Goal: Task Accomplishment & Management: Manage account settings

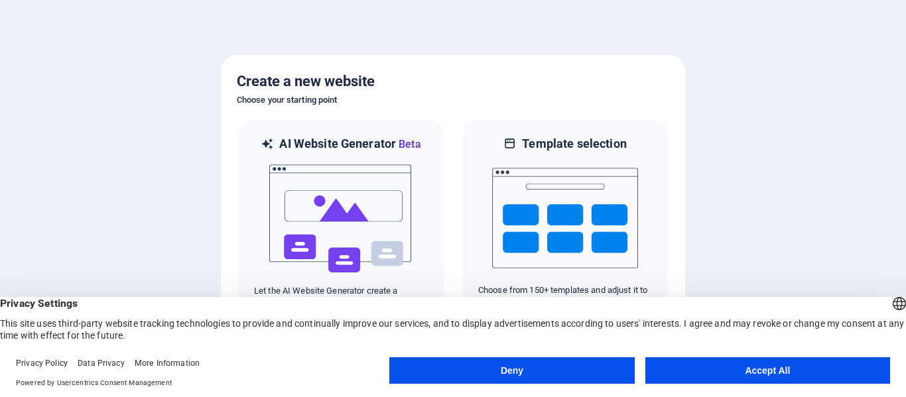
click at [751, 372] on button "Accept All" at bounding box center [767, 370] width 245 height 27
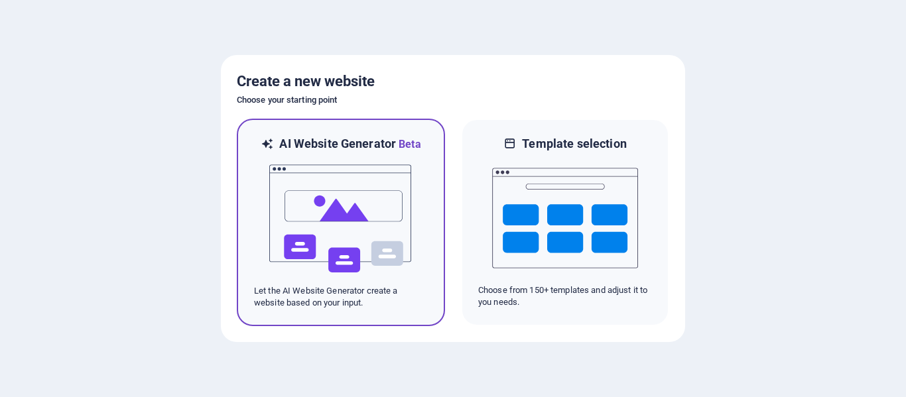
click at [356, 251] on img at bounding box center [341, 218] width 146 height 133
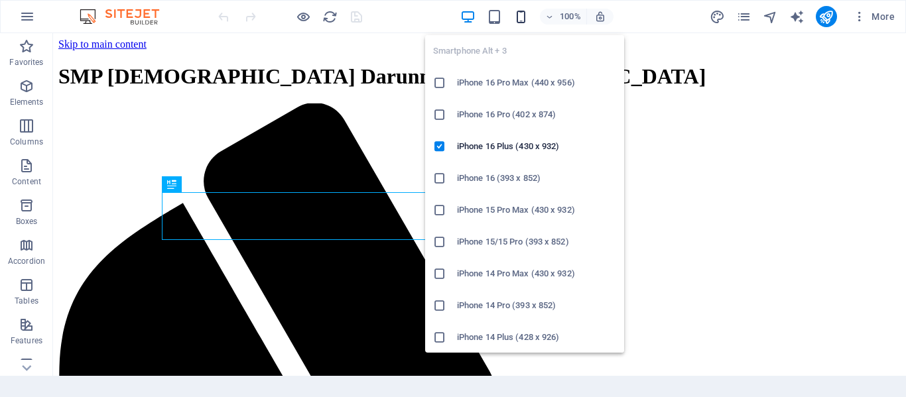
click at [517, 20] on icon "button" at bounding box center [520, 16] width 15 height 15
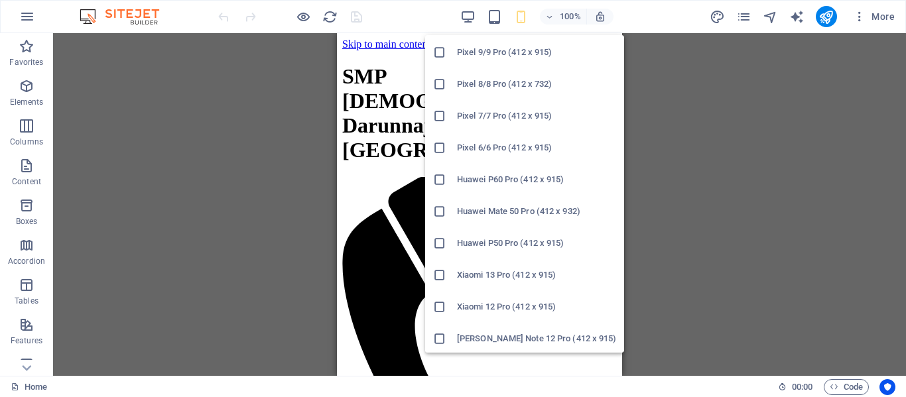
scroll to position [733, 0]
click at [436, 303] on icon at bounding box center [439, 304] width 13 height 13
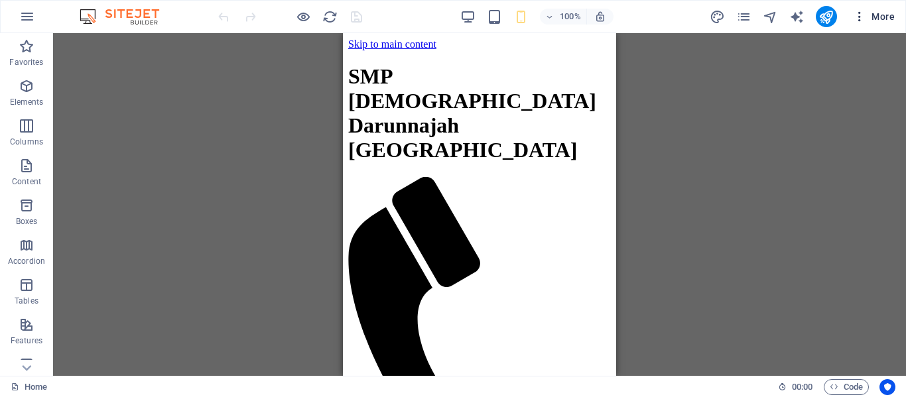
click at [861, 20] on icon "button" at bounding box center [859, 16] width 13 height 13
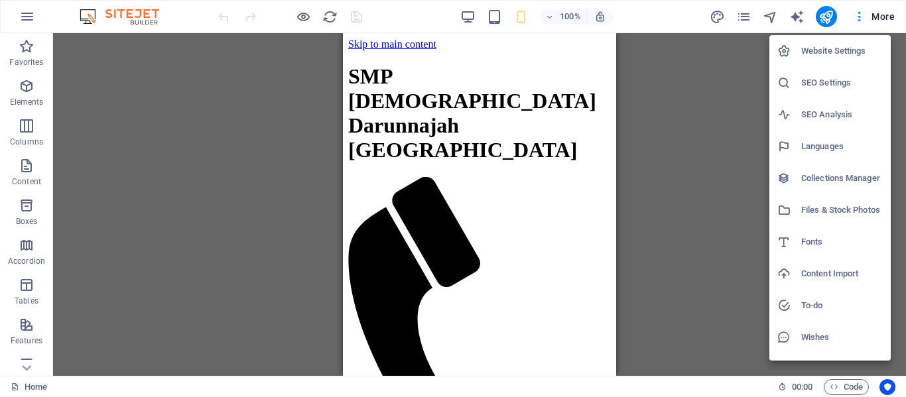
click at [824, 21] on div at bounding box center [453, 198] width 906 height 397
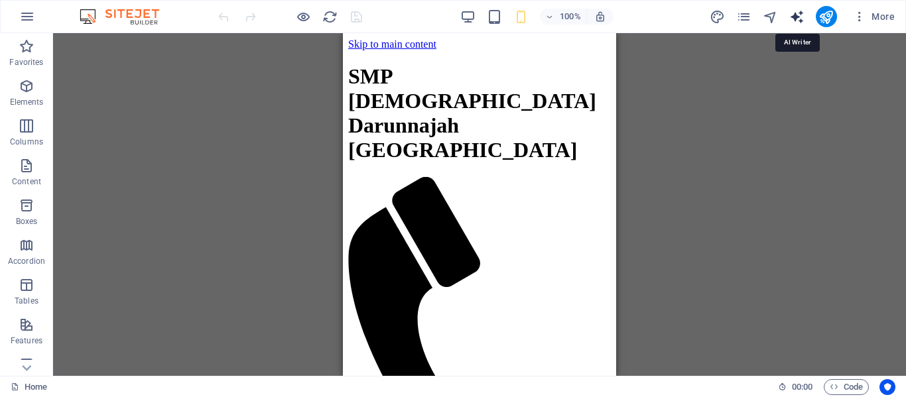
click at [795, 23] on icon "text_generator" at bounding box center [796, 16] width 15 height 15
select select "English"
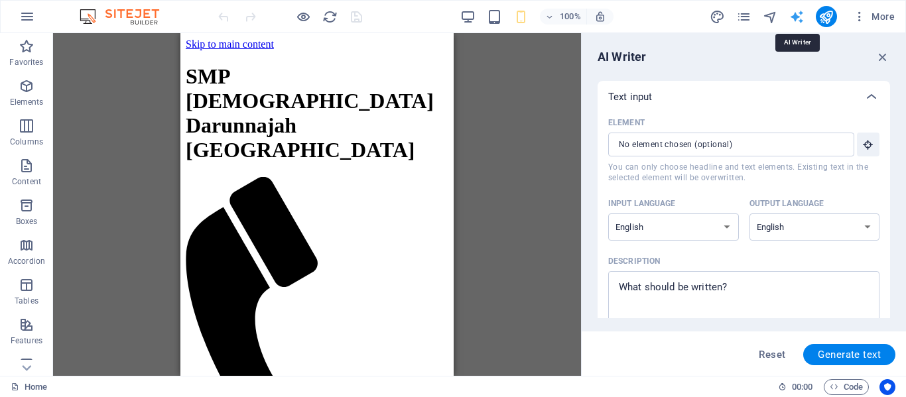
scroll to position [0, 0]
click at [777, 151] on input "Element ​ You can only choose headline and text elements. Existing text in the …" at bounding box center [726, 145] width 237 height 24
click at [721, 225] on select "Albanian Arabic Armenian Awadhi Azerbaijani Bashkir Basque Belarusian Bengali B…" at bounding box center [673, 226] width 131 height 27
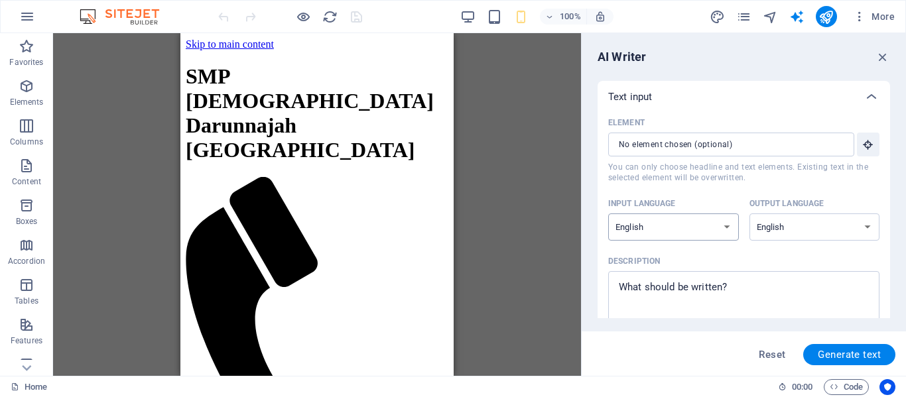
select select "Indonesian"
click at [608, 213] on select "Albanian Arabic Armenian Awadhi Azerbaijani Bashkir Basque Belarusian Bengali B…" at bounding box center [673, 226] width 131 height 27
click at [778, 224] on select "Albanian Arabic Armenian Awadhi Azerbaijani Bashkir Basque Belarusian Bengali B…" at bounding box center [814, 226] width 131 height 27
select select "Indonesian"
click at [749, 213] on select "Albanian Arabic Armenian Awadhi Azerbaijani Bashkir Basque Belarusian Bengali B…" at bounding box center [814, 226] width 131 height 27
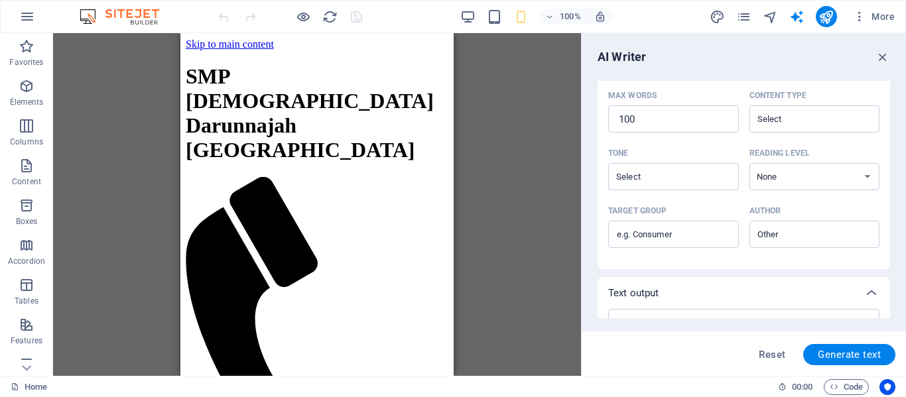
scroll to position [259, 0]
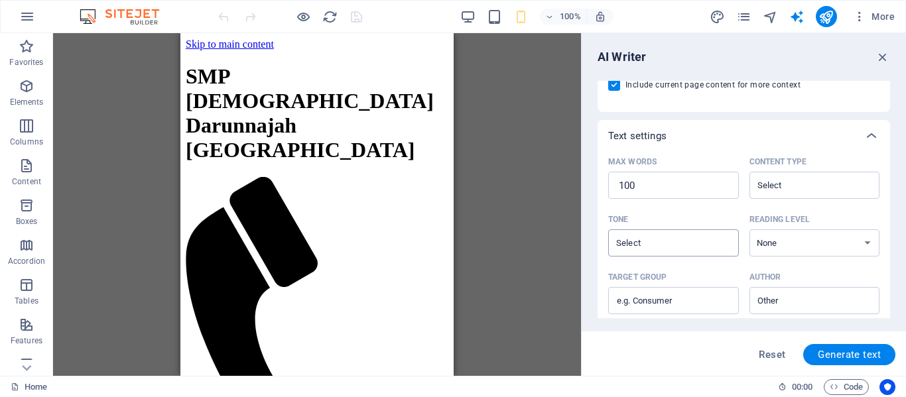
click at [720, 251] on div "​" at bounding box center [673, 242] width 131 height 27
click at [713, 251] on input "Tone ​" at bounding box center [662, 242] width 101 height 19
click at [772, 247] on select "None Academic Adult Teen Child" at bounding box center [814, 242] width 131 height 27
click at [788, 185] on input "Content type ​" at bounding box center [803, 185] width 101 height 19
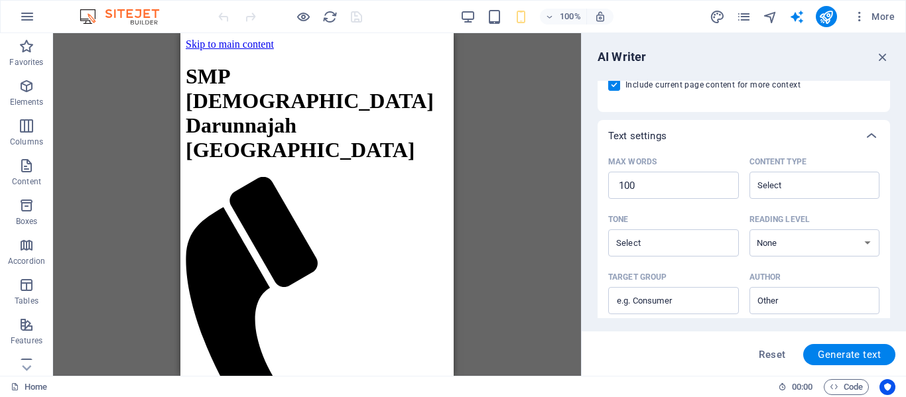
click at [737, 155] on div "Max words 100 ​ Content type ​" at bounding box center [743, 181] width 271 height 58
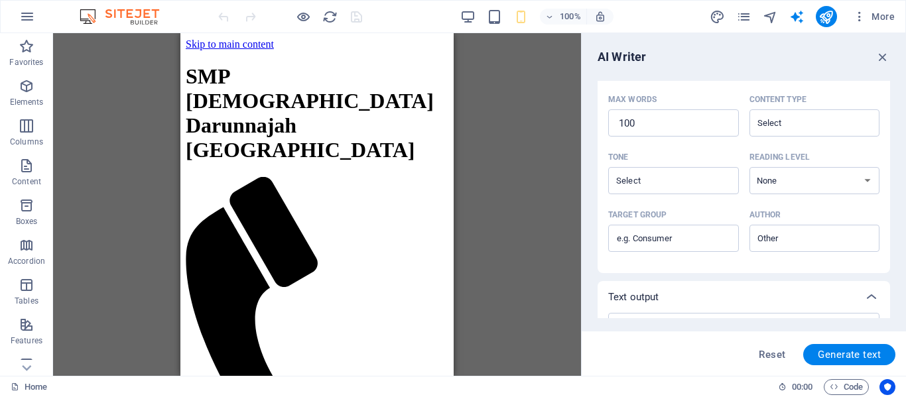
scroll to position [392, 0]
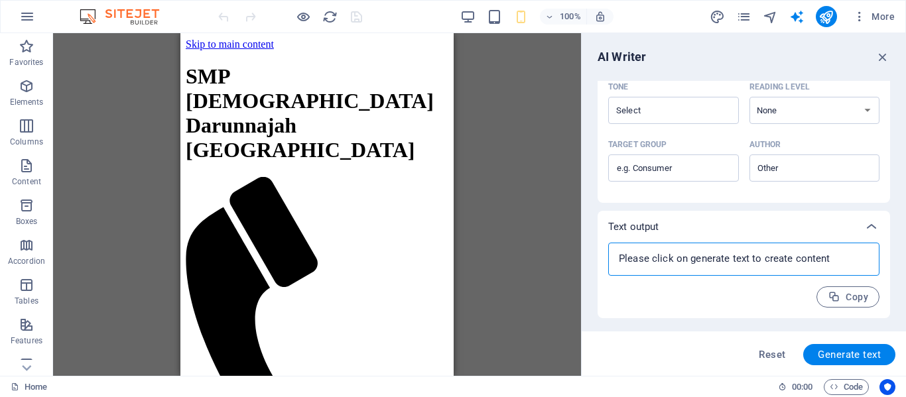
click at [688, 264] on textarea at bounding box center [744, 259] width 258 height 20
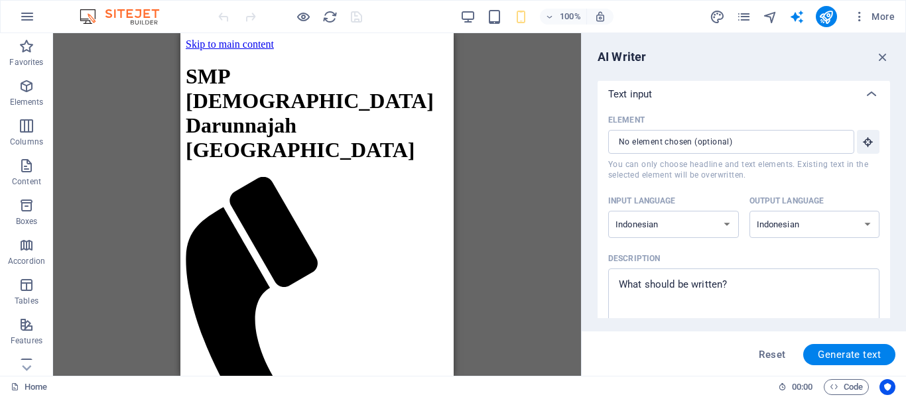
scroll to position [0, 0]
type textarea "x"
click at [706, 145] on input "Element ​ You can only choose headline and text elements. Existing text in the …" at bounding box center [726, 145] width 237 height 24
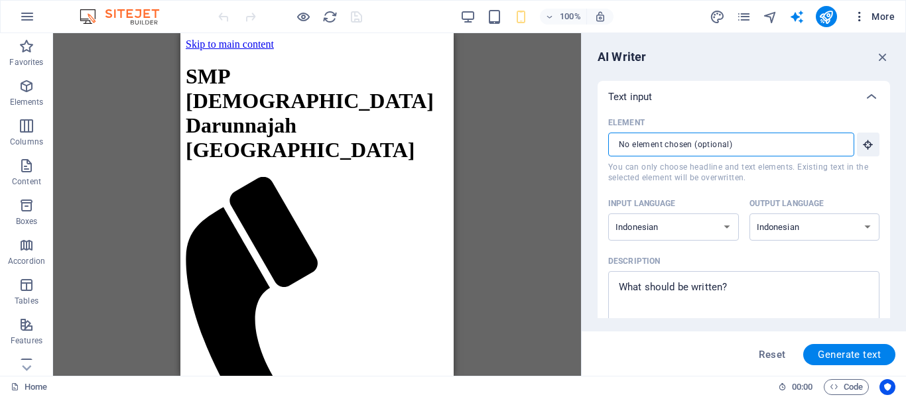
click at [861, 17] on icon "button" at bounding box center [859, 16] width 13 height 13
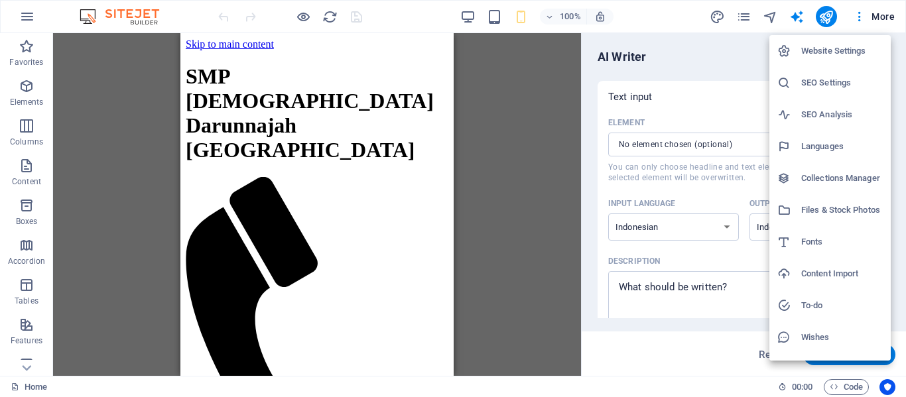
click at [744, 18] on div at bounding box center [453, 198] width 906 height 397
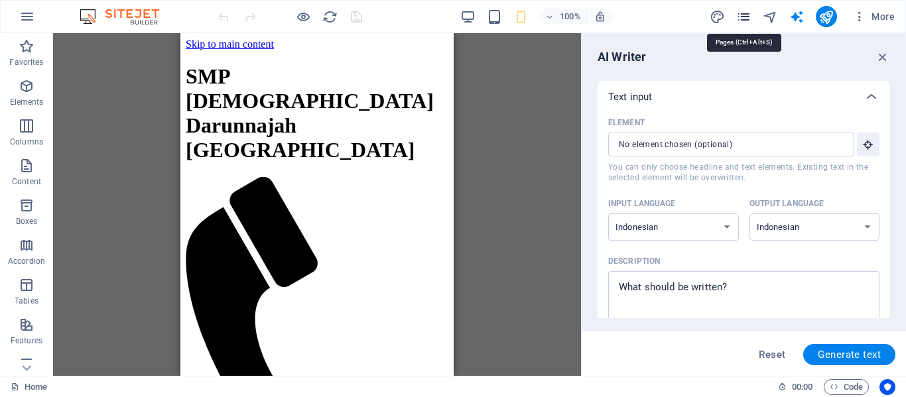
click at [743, 21] on icon "pages" at bounding box center [743, 16] width 15 height 15
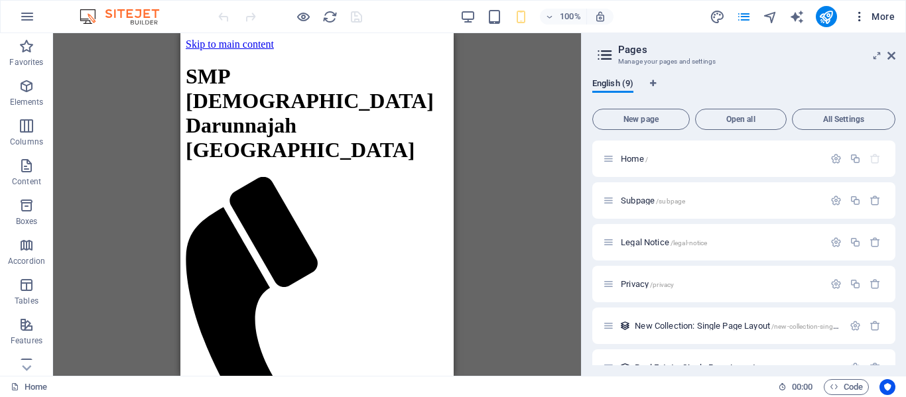
click at [859, 20] on icon "button" at bounding box center [859, 16] width 13 height 13
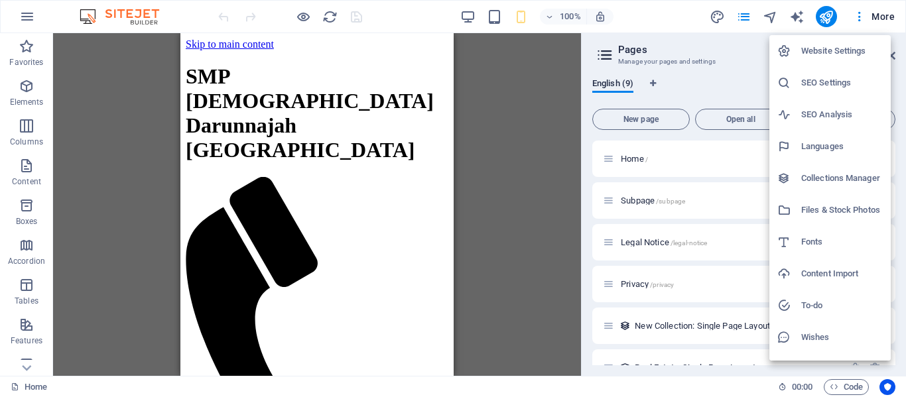
click at [829, 52] on h6 "Website Settings" at bounding box center [842, 51] width 82 height 16
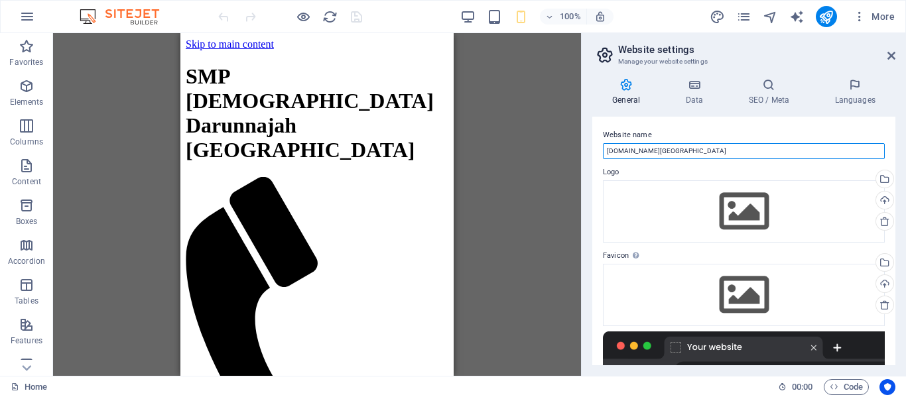
drag, startPoint x: 739, startPoint y: 152, endPoint x: 557, endPoint y: 162, distance: 182.0
click at [557, 162] on div "Home Favorites Elements Columns Content Boxes Accordion Tables Features Images …" at bounding box center [453, 204] width 906 height 343
type input "[GEOGRAPHIC_DATA][DEMOGRAPHIC_DATA]"
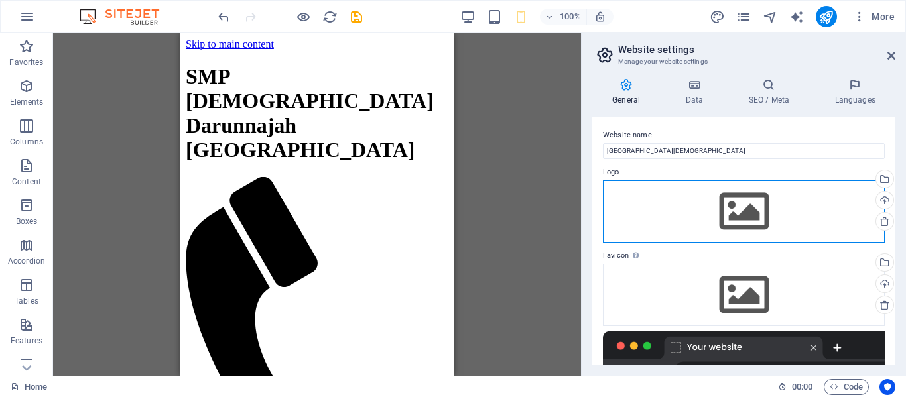
click at [734, 212] on div "Drag files here, click to choose files or select files from Files or our free s…" at bounding box center [744, 211] width 282 height 62
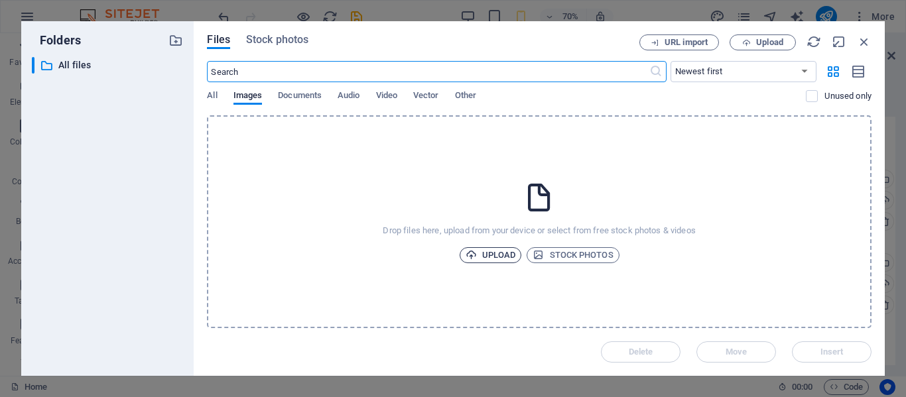
click at [475, 255] on icon "button" at bounding box center [470, 254] width 11 height 11
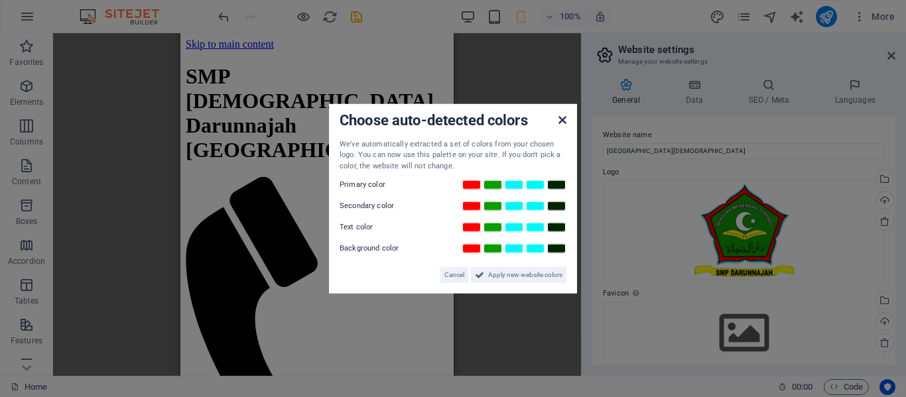
click at [565, 119] on icon at bounding box center [562, 119] width 8 height 11
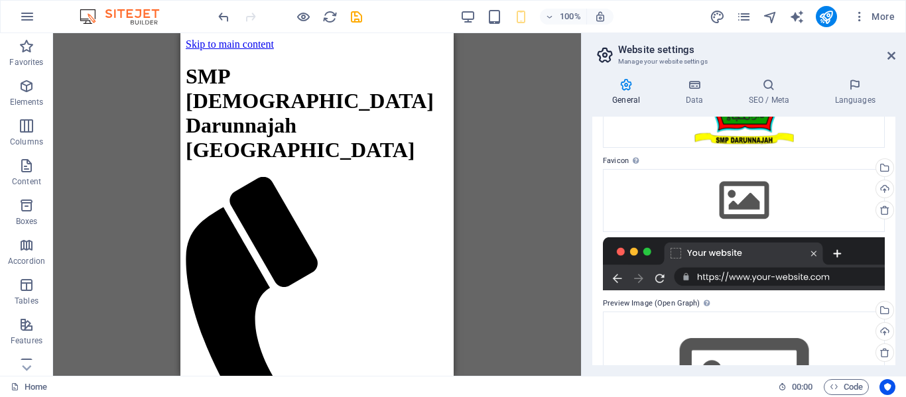
scroll to position [66, 0]
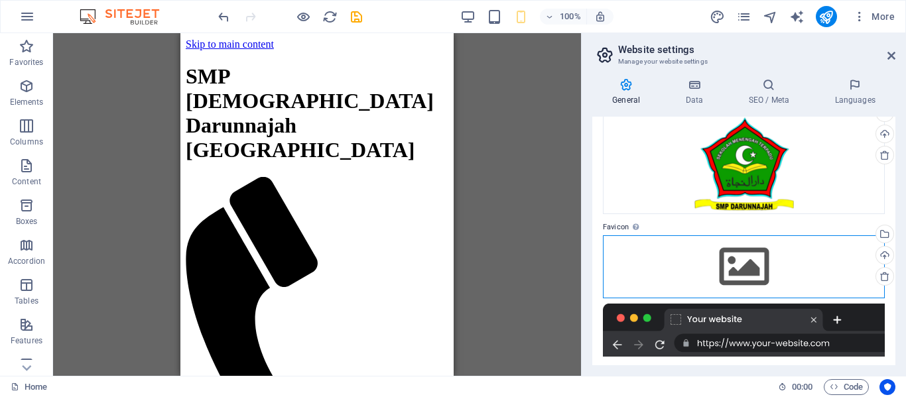
click at [721, 269] on div "Drag files here, click to choose files or select files from Files or our free s…" at bounding box center [744, 266] width 282 height 62
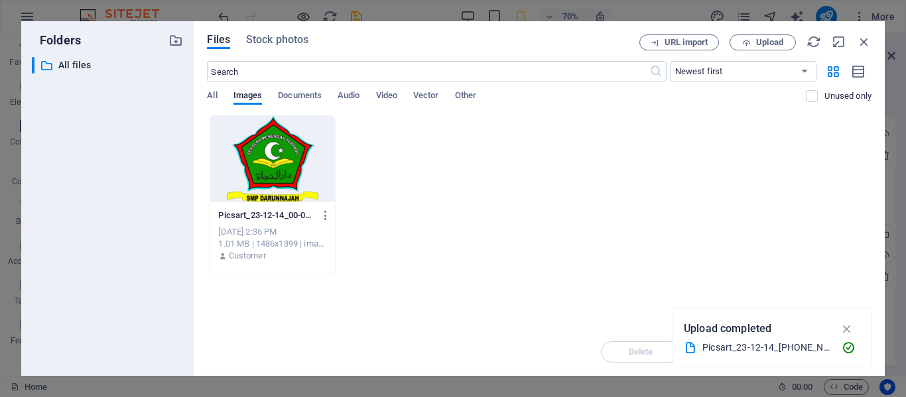
click at [275, 187] on div at bounding box center [272, 159] width 124 height 86
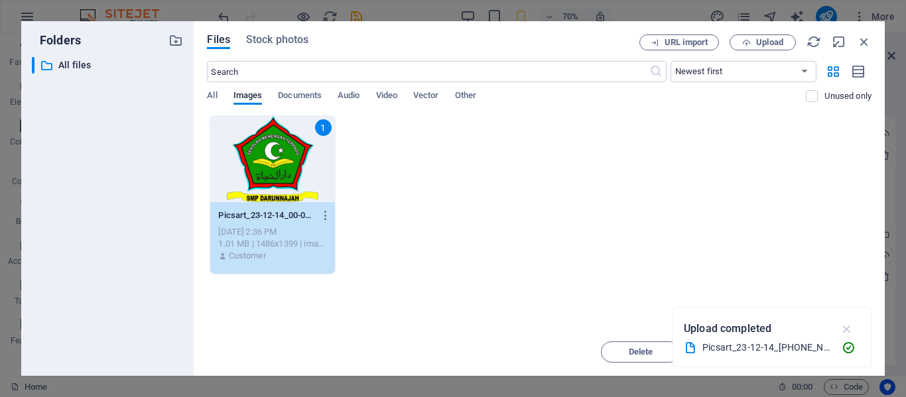
click at [845, 327] on icon "button" at bounding box center [846, 329] width 15 height 15
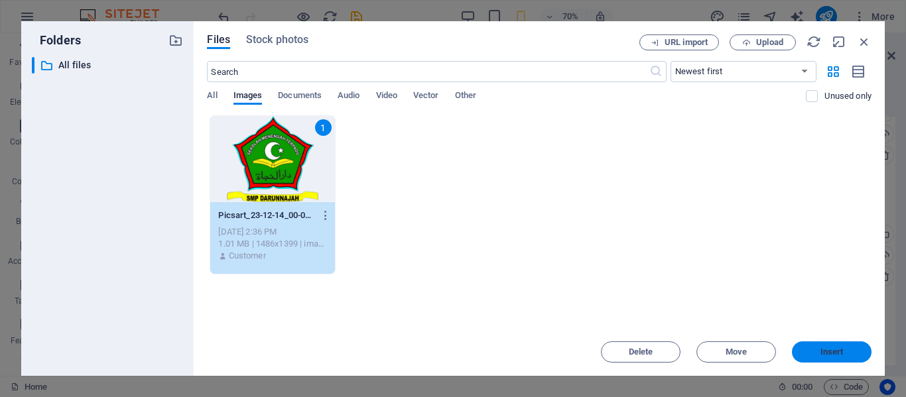
click at [816, 349] on span "Insert" at bounding box center [831, 352] width 69 height 8
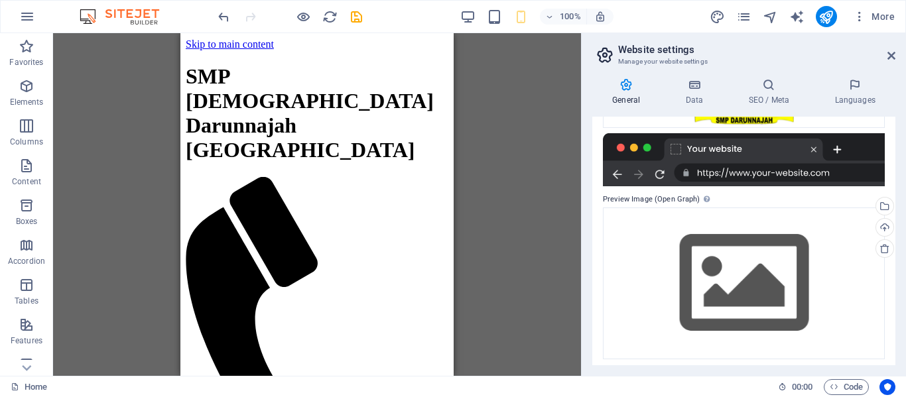
scroll to position [279, 0]
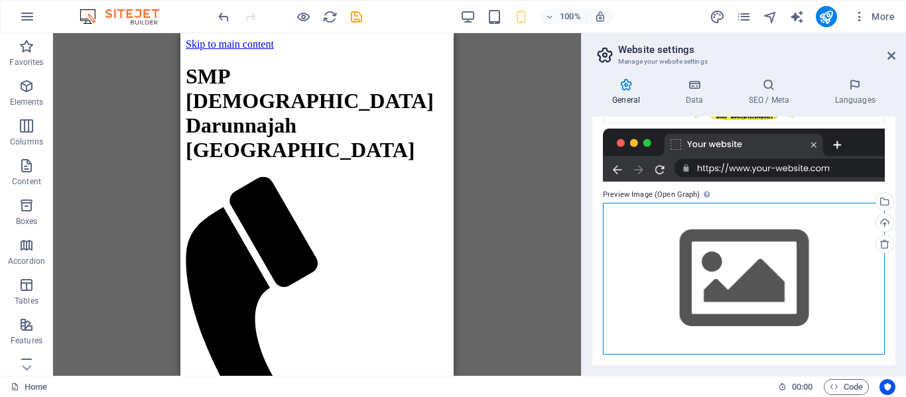
click at [742, 291] on div "Drag files here, click to choose files or select files from Files or our free s…" at bounding box center [744, 279] width 282 height 152
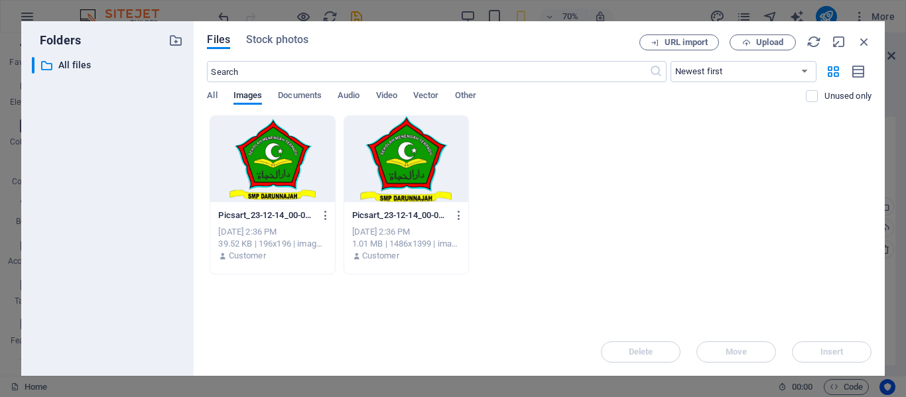
click at [402, 196] on div at bounding box center [406, 159] width 124 height 86
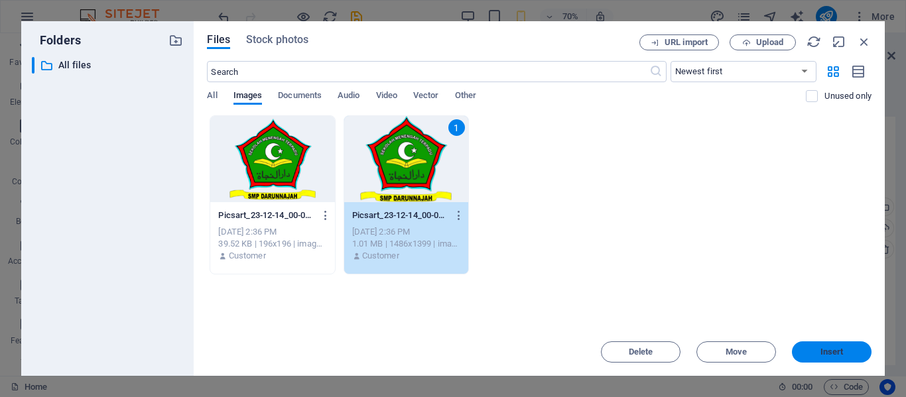
click at [828, 351] on span "Insert" at bounding box center [831, 352] width 23 height 8
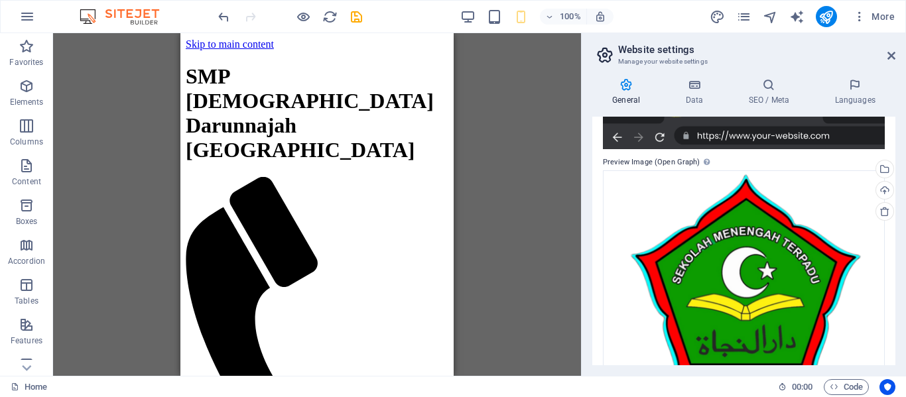
scroll to position [383, 0]
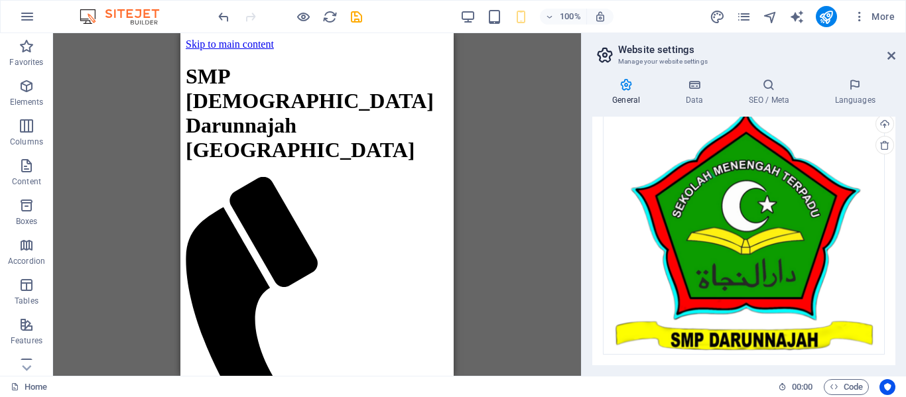
click at [473, 267] on div "Drag here to replace the existing content. Press “Ctrl” if you want to create a…" at bounding box center [317, 204] width 528 height 343
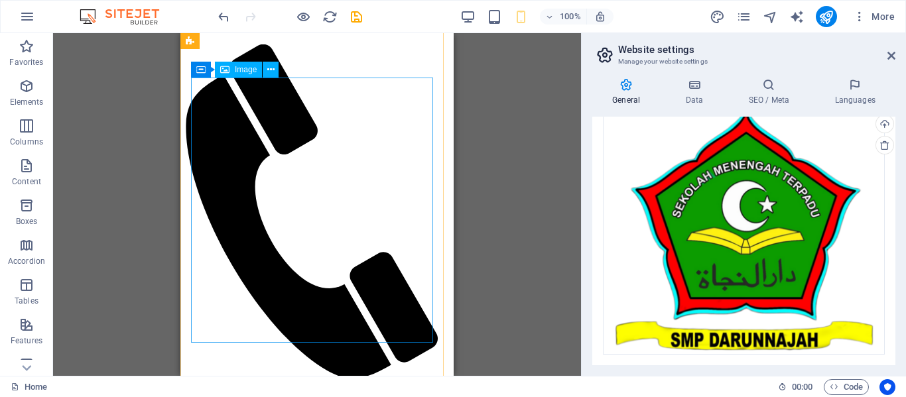
scroll to position [147, 0]
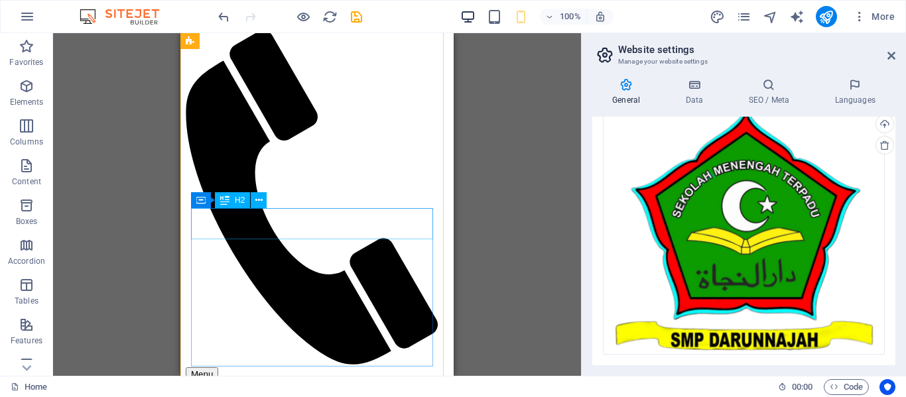
click at [467, 21] on icon "button" at bounding box center [467, 16] width 15 height 15
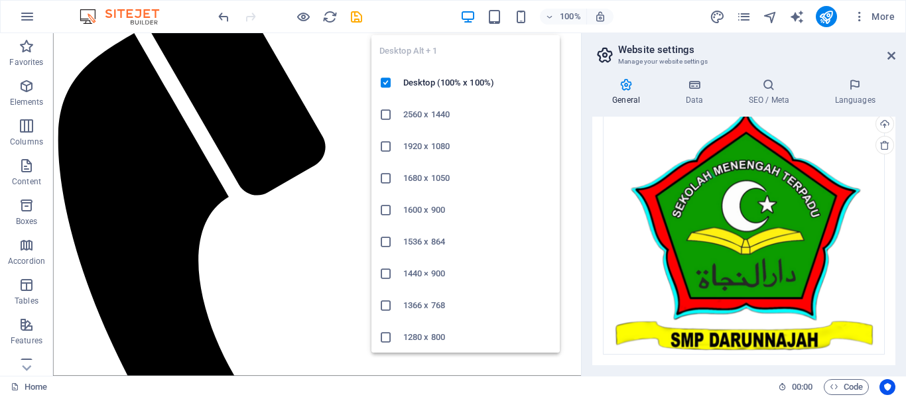
scroll to position [259, 0]
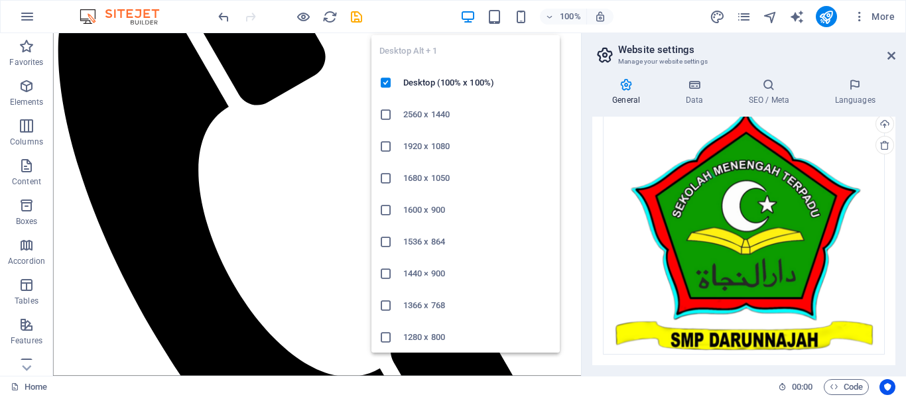
click at [471, 23] on icon "button" at bounding box center [467, 16] width 15 height 15
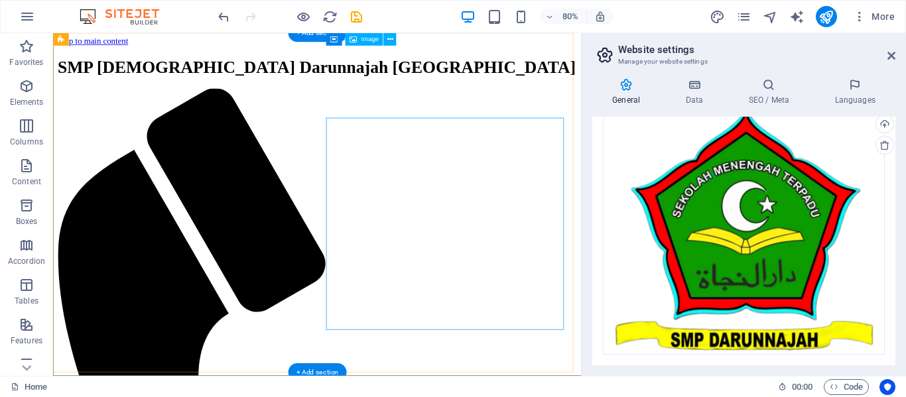
scroll to position [0, 0]
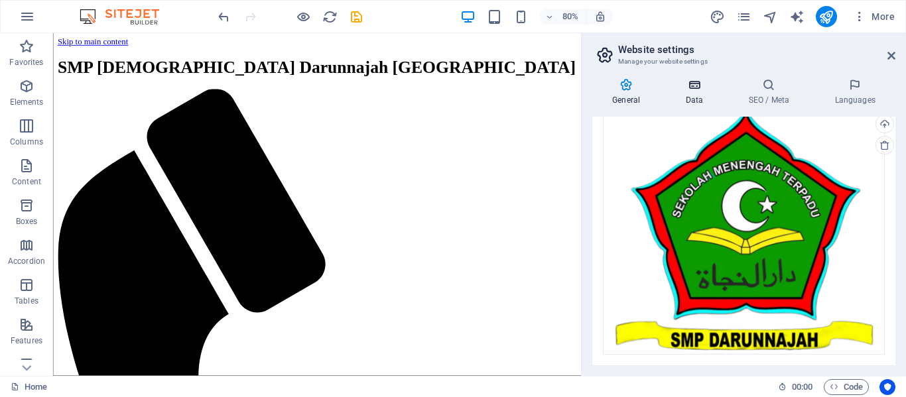
click at [696, 95] on h4 "Data" at bounding box center [696, 92] width 63 height 28
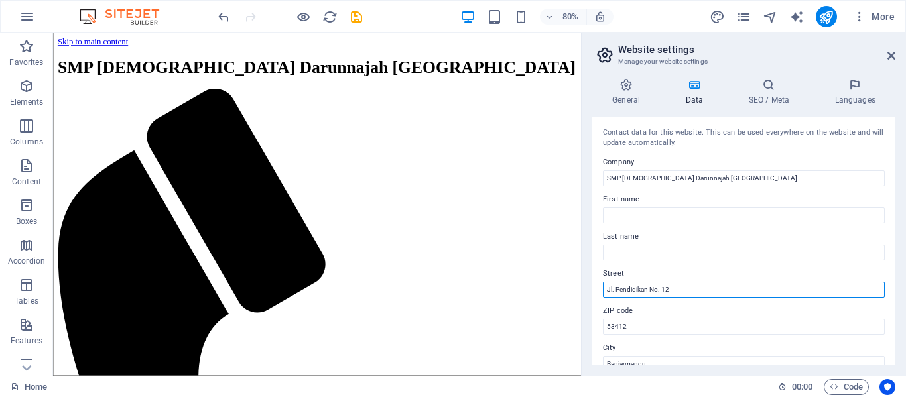
click at [694, 293] on input "Jl. Pendidikan No. 12" at bounding box center [744, 290] width 282 height 16
paste input "Kabupaten Lama Banjarkulon [GEOGRAPHIC_DATA] [GEOGRAPHIC_DATA]"
type input "Jl.[GEOGRAPHIC_DATA]"
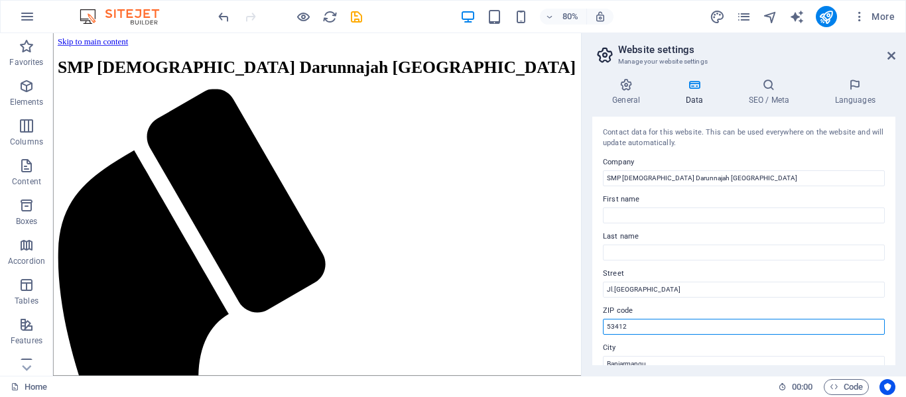
click at [647, 327] on input "53412" at bounding box center [744, 327] width 282 height 16
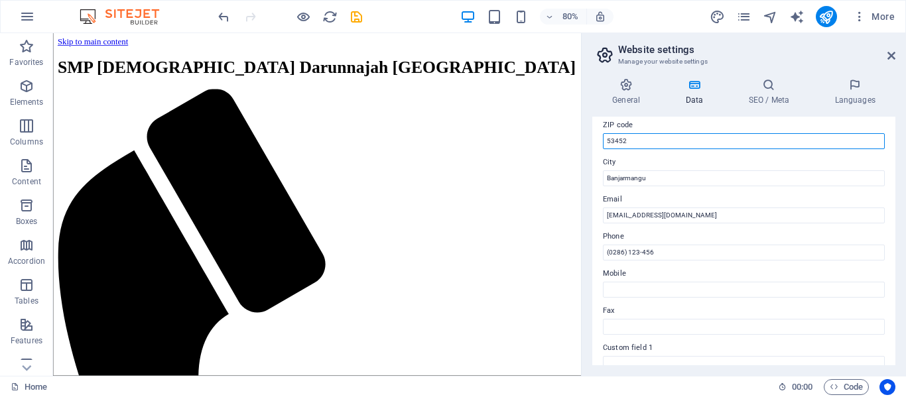
scroll to position [199, 0]
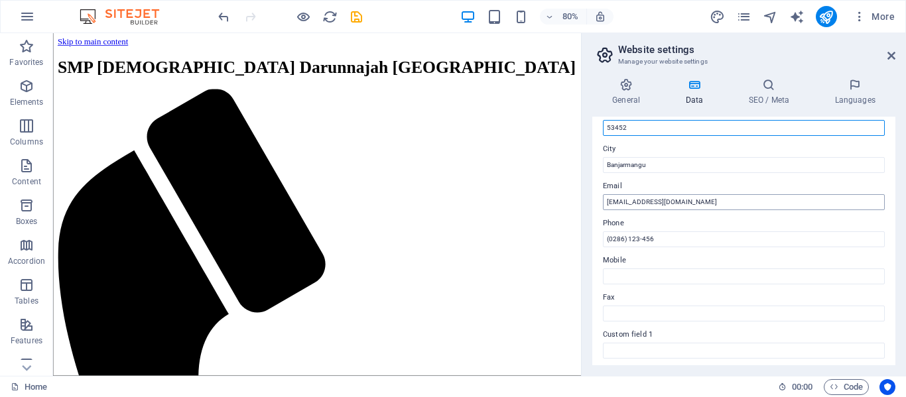
type input "53452"
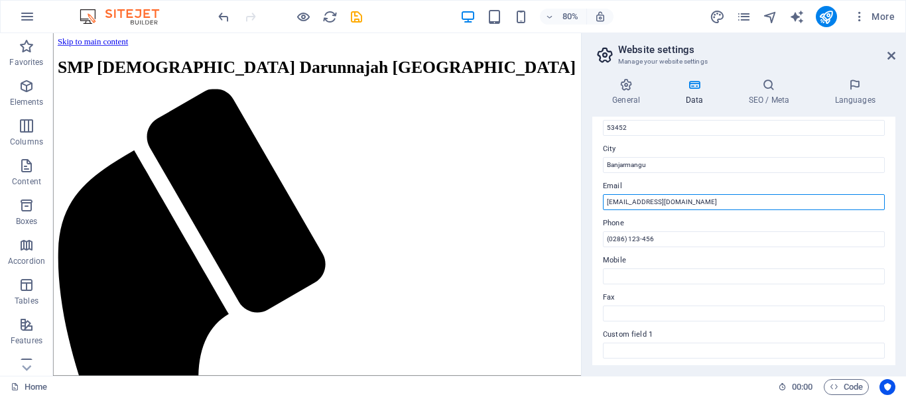
drag, startPoint x: 710, startPoint y: 205, endPoint x: 583, endPoint y: 208, distance: 126.7
click at [583, 208] on aside "Website settings Manage your website settings General Data SEO / Meta Languages…" at bounding box center [743, 204] width 325 height 343
type input "[EMAIL_ADDRESS][DOMAIN_NAME]"
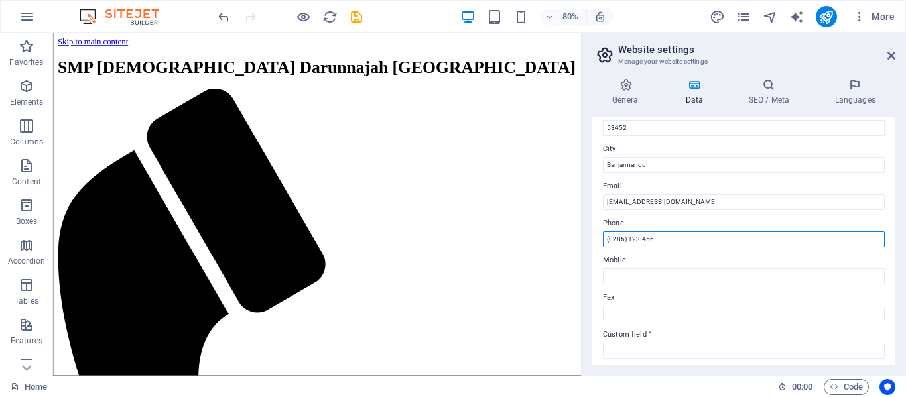
click at [652, 245] on input "(0286) 123-456" at bounding box center [744, 239] width 282 height 16
type input "0882009632688"
click at [652, 245] on input "0882009632688" at bounding box center [744, 239] width 282 height 16
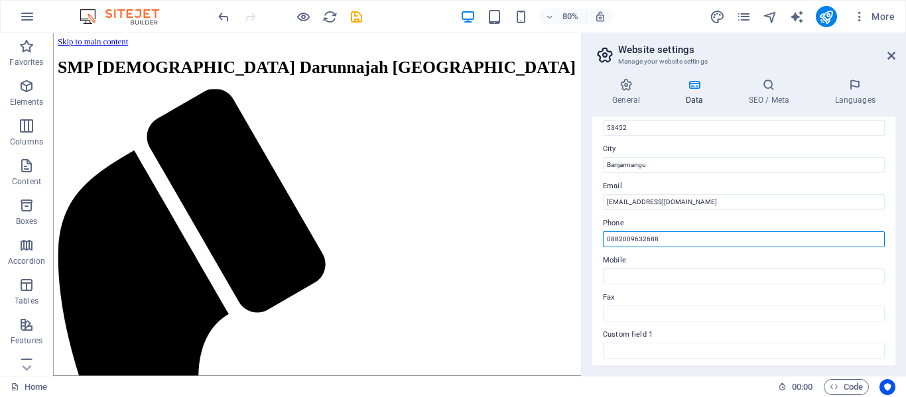
click at [652, 245] on input "0882009632688" at bounding box center [744, 239] width 282 height 16
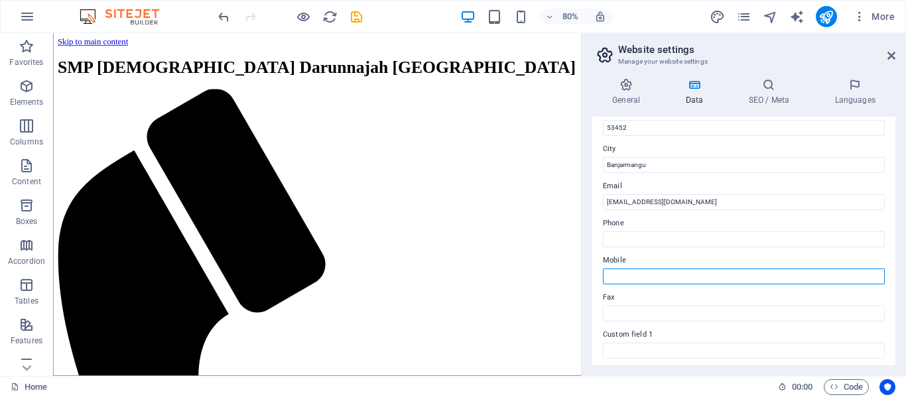
paste input "0882009632688"
type input "0882009632688"
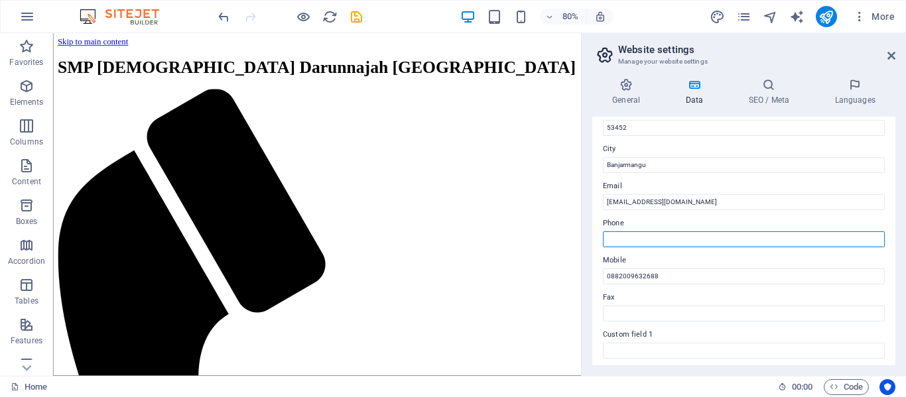
click at [629, 242] on input "Phone" at bounding box center [744, 239] width 282 height 16
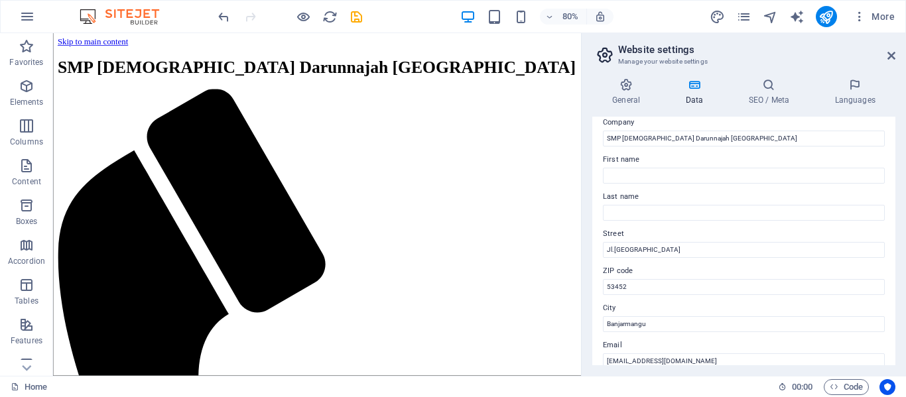
scroll to position [0, 0]
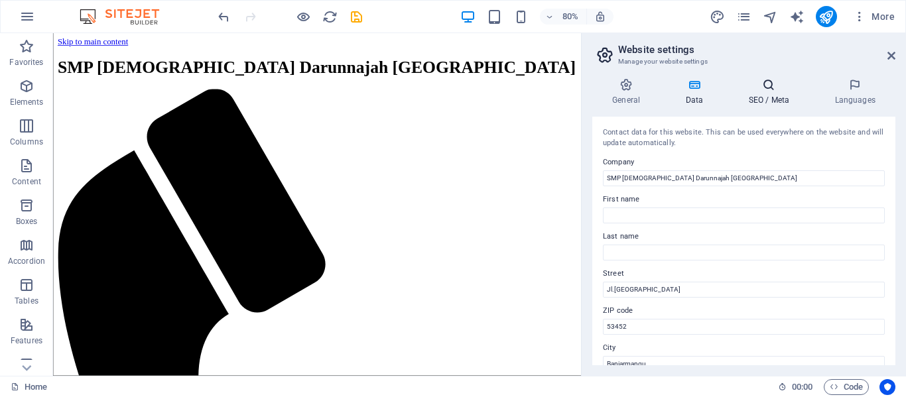
type input "089696029525"
click at [766, 96] on h4 "SEO / Meta" at bounding box center [771, 92] width 86 height 28
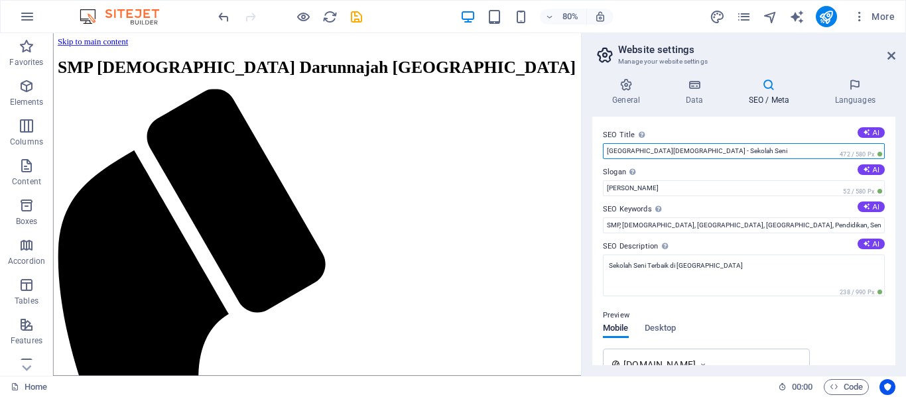
click at [782, 150] on input "[GEOGRAPHIC_DATA][DEMOGRAPHIC_DATA] - Sekolah Seni" at bounding box center [744, 151] width 282 height 16
drag, startPoint x: 782, startPoint y: 149, endPoint x: 746, endPoint y: 156, distance: 36.5
click at [746, 156] on input "[GEOGRAPHIC_DATA][DEMOGRAPHIC_DATA] - Sekolah Seni" at bounding box center [744, 151] width 282 height 16
type input "[GEOGRAPHIC_DATA][DEMOGRAPHIC_DATA] - Sekolah pondok [DEMOGRAPHIC_DATA]"
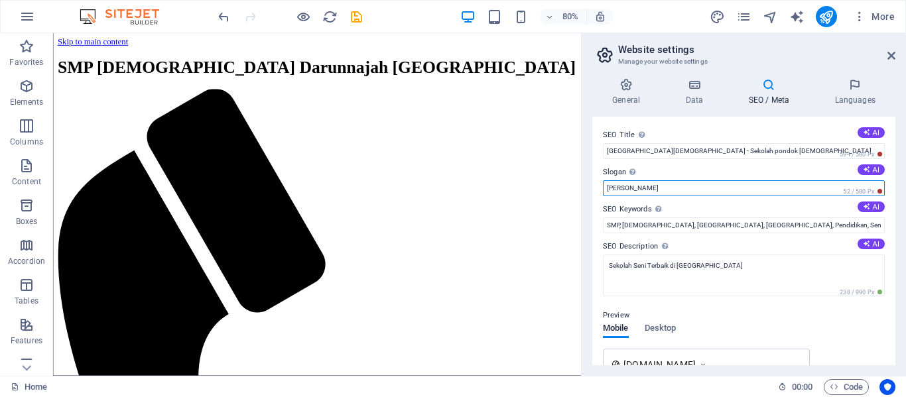
click at [611, 186] on input "[PERSON_NAME]" at bounding box center [744, 188] width 282 height 16
paste input "“TERWUJUDNYA PESERTA DIDIK YANG BERKARAKTER, LITERAT, NUMERAT, DAN PEDULI LINGK…"
type input "“TERWUJUDNYA PESERTA DIDIK YANG BERKARAKTER, LITERAT, NUMERAT, DAN PEDULI LINGK…"
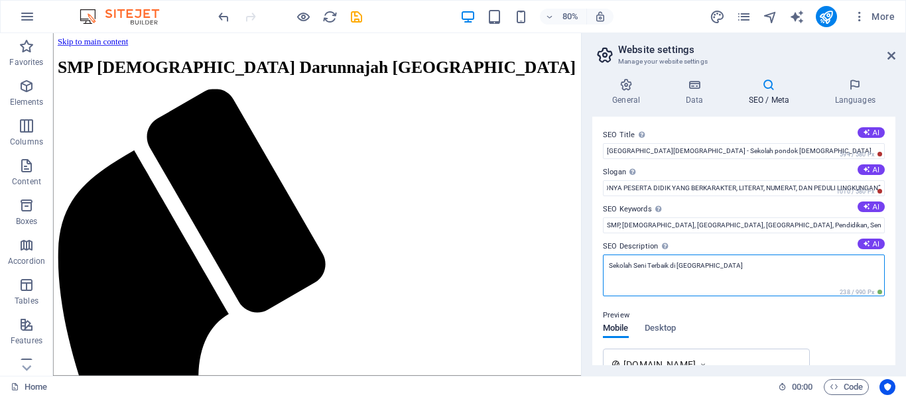
scroll to position [0, 0]
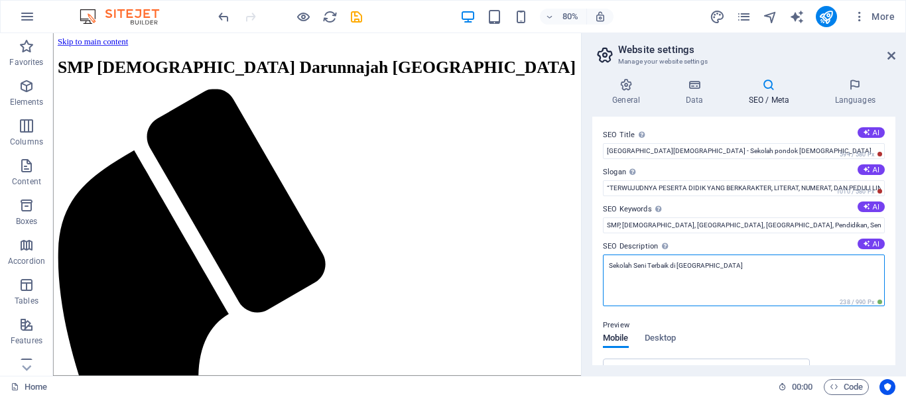
click at [728, 271] on textarea "Sekolah Seni Terbaik di [GEOGRAPHIC_DATA]" at bounding box center [744, 281] width 282 height 52
type textarea "S"
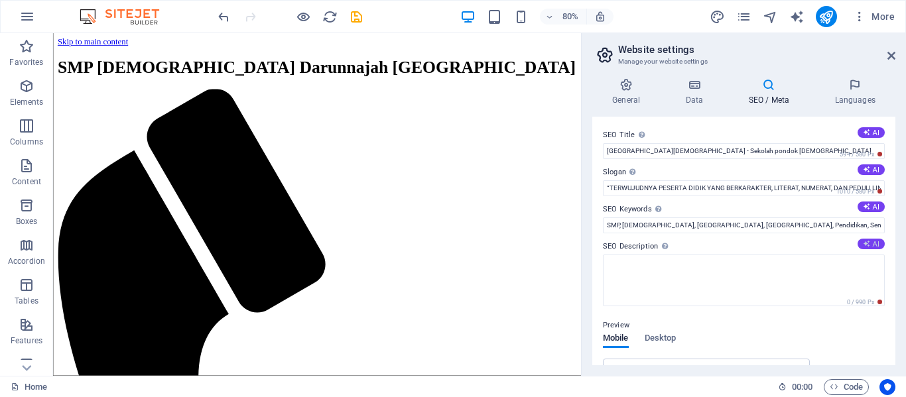
click at [865, 249] on button "AI" at bounding box center [870, 244] width 27 height 11
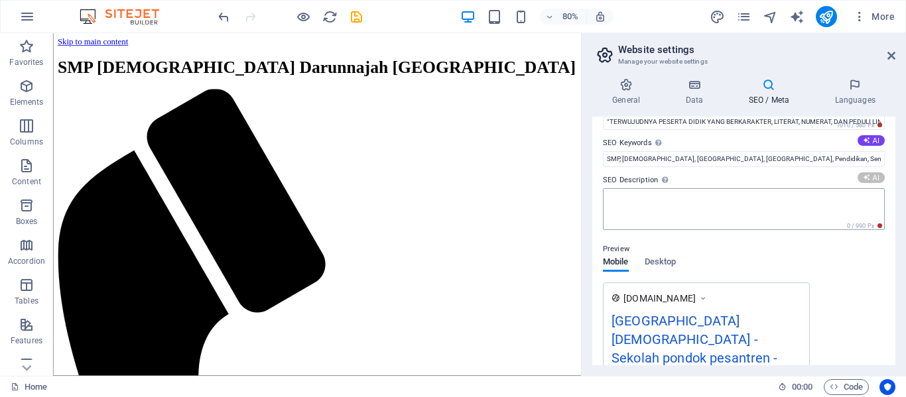
type textarea "Discover quality education at [GEOGRAPHIC_DATA][DEMOGRAPHIC_DATA], blending aca…"
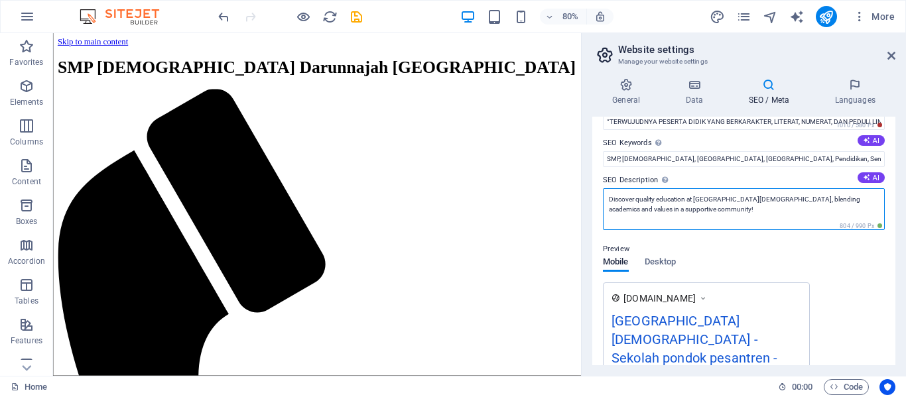
click at [737, 211] on textarea "Discover quality education at [GEOGRAPHIC_DATA][DEMOGRAPHIC_DATA], blending aca…" at bounding box center [744, 209] width 282 height 42
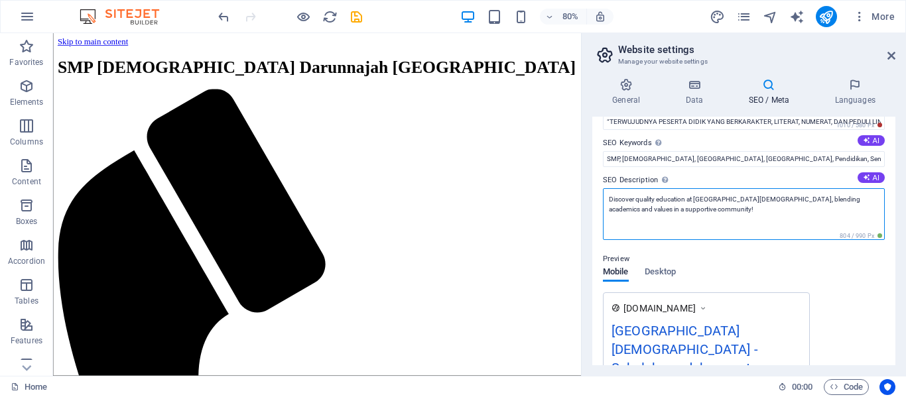
click at [737, 211] on textarea "Discover quality education at [GEOGRAPHIC_DATA][DEMOGRAPHIC_DATA], blending aca…" at bounding box center [744, 214] width 282 height 52
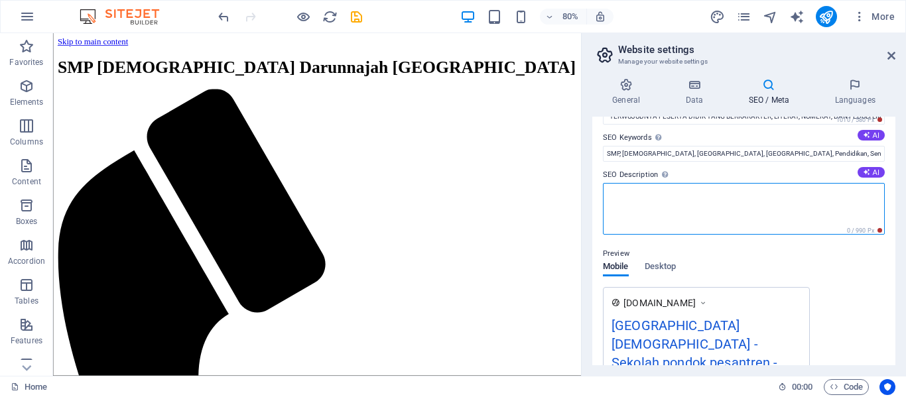
scroll to position [40, 0]
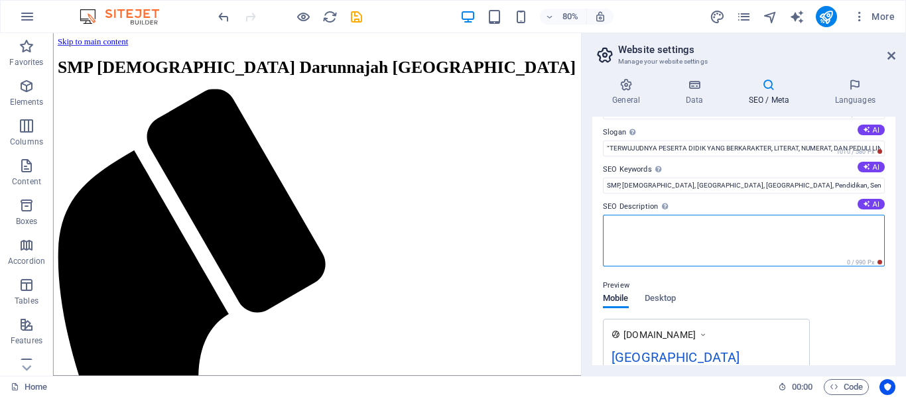
click at [642, 230] on textarea "SEO Description Describe the contents of your website - this is crucial for sea…" at bounding box center [744, 241] width 282 height 52
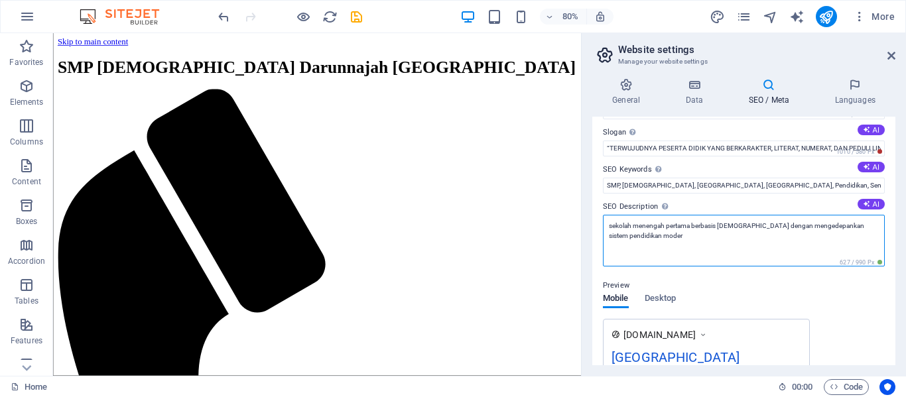
type textarea "sekolah menengah pertama berbasis [DEMOGRAPHIC_DATA] dengan mengedepankan siste…"
